Goal: Find specific page/section: Find specific page/section

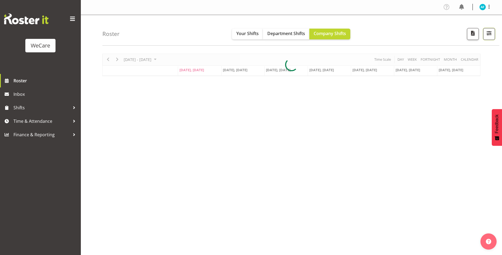
click at [489, 35] on span "button" at bounding box center [489, 33] width 7 height 7
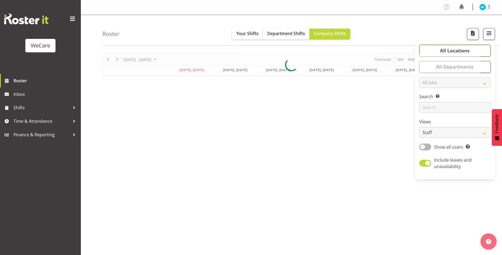
click at [457, 49] on span "All Locations" at bounding box center [455, 50] width 30 height 6
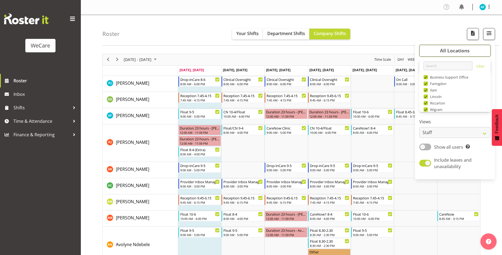
scroll to position [19, 0]
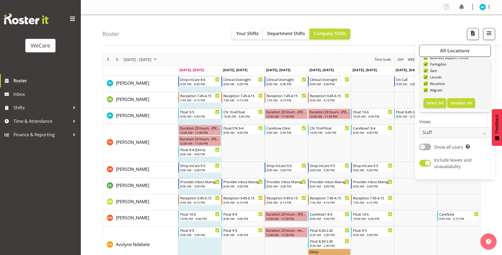
click at [472, 99] on button "Deselect All" at bounding box center [462, 103] width 28 height 10
checkbox input "false"
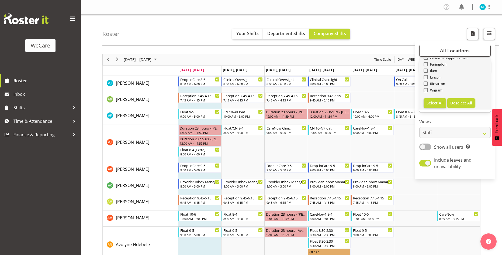
checkbox input "false"
click at [427, 64] on span at bounding box center [426, 64] width 4 height 4
click at [427, 64] on input "Faringdon" at bounding box center [426, 64] width 4 height 4
checkbox input "true"
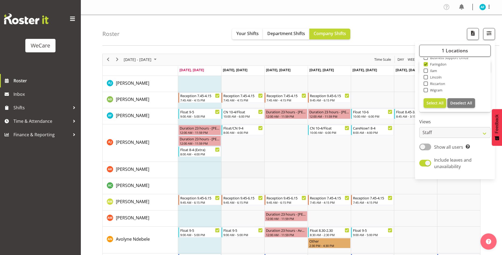
click at [249, 165] on td "Timeline Week of September 29, 2025" at bounding box center [242, 170] width 43 height 16
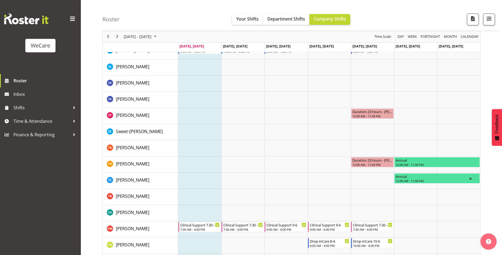
scroll to position [935, 0]
